Goal: Entertainment & Leisure: Consume media (video, audio)

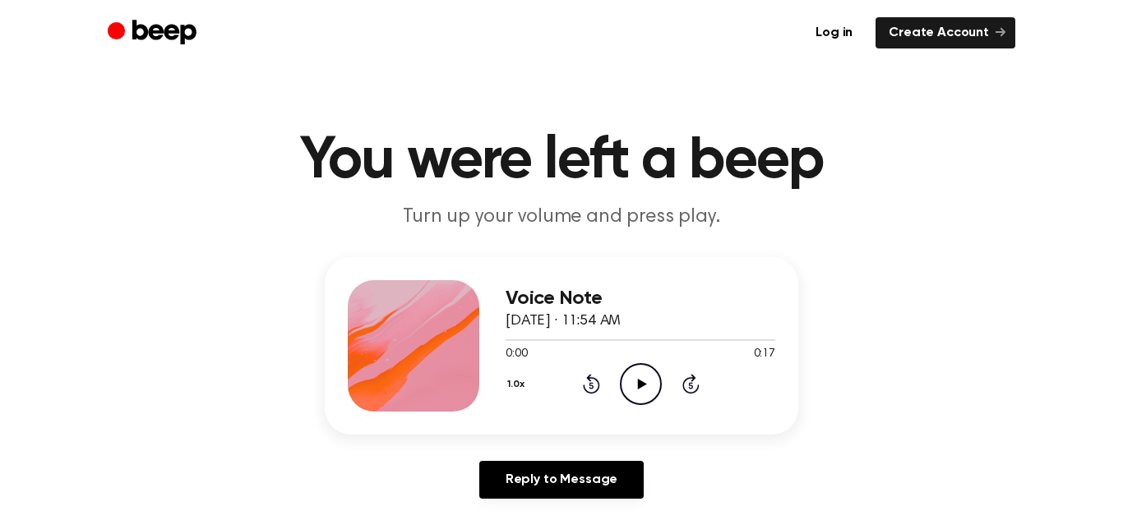
click at [636, 381] on icon "Play Audio" at bounding box center [641, 384] width 42 height 42
click at [595, 377] on icon "Rewind 5 seconds" at bounding box center [591, 383] width 18 height 21
click at [594, 378] on icon at bounding box center [591, 384] width 17 height 20
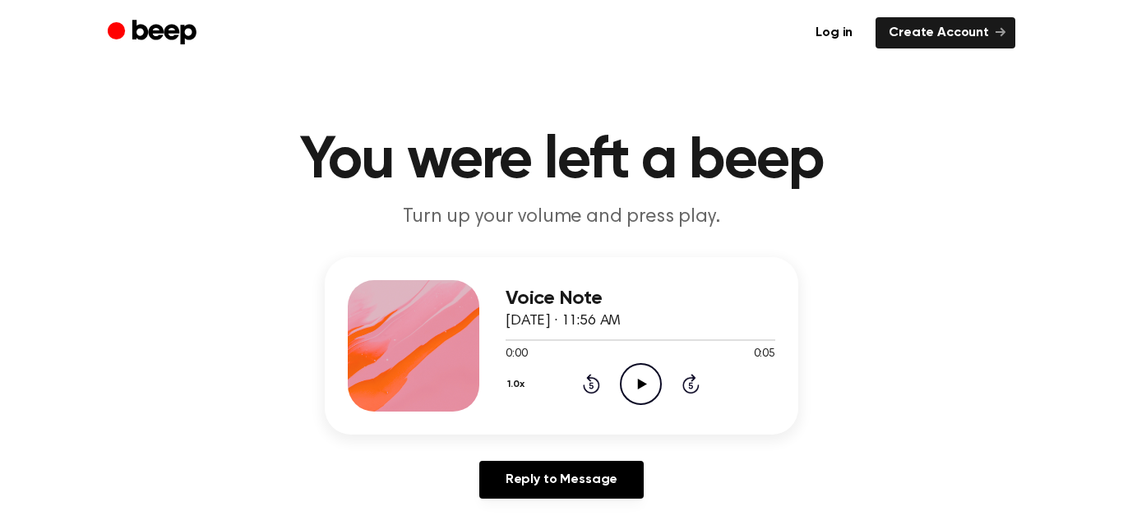
click at [621, 380] on circle at bounding box center [641, 384] width 40 height 40
